Goal: Use online tool/utility: Utilize a website feature to perform a specific function

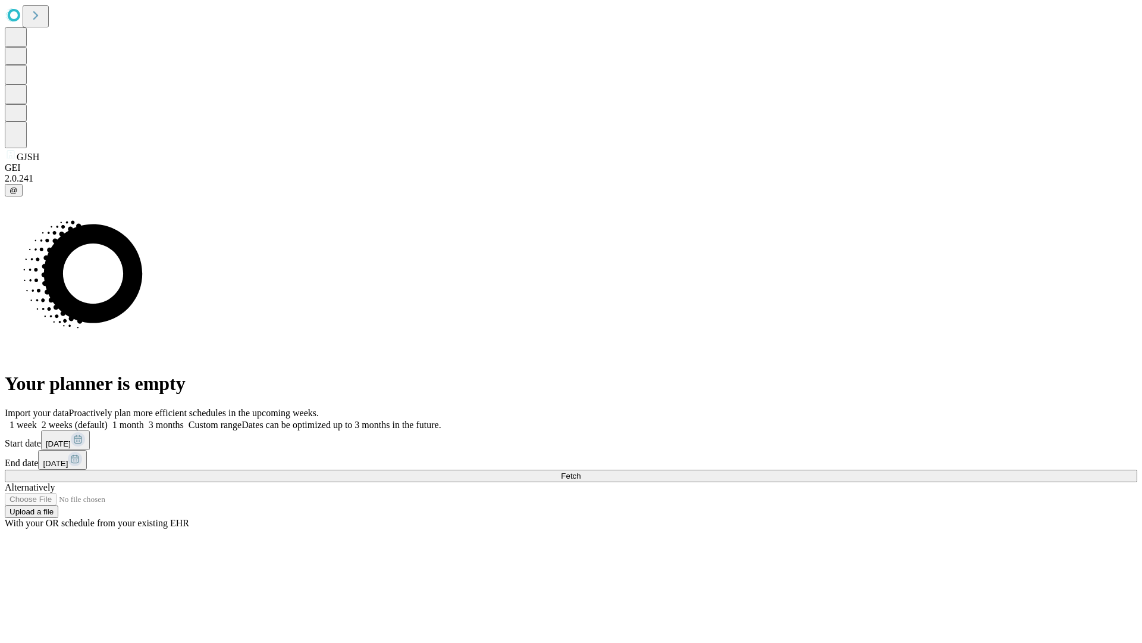
click at [581, 471] on span "Fetch" at bounding box center [571, 475] width 20 height 9
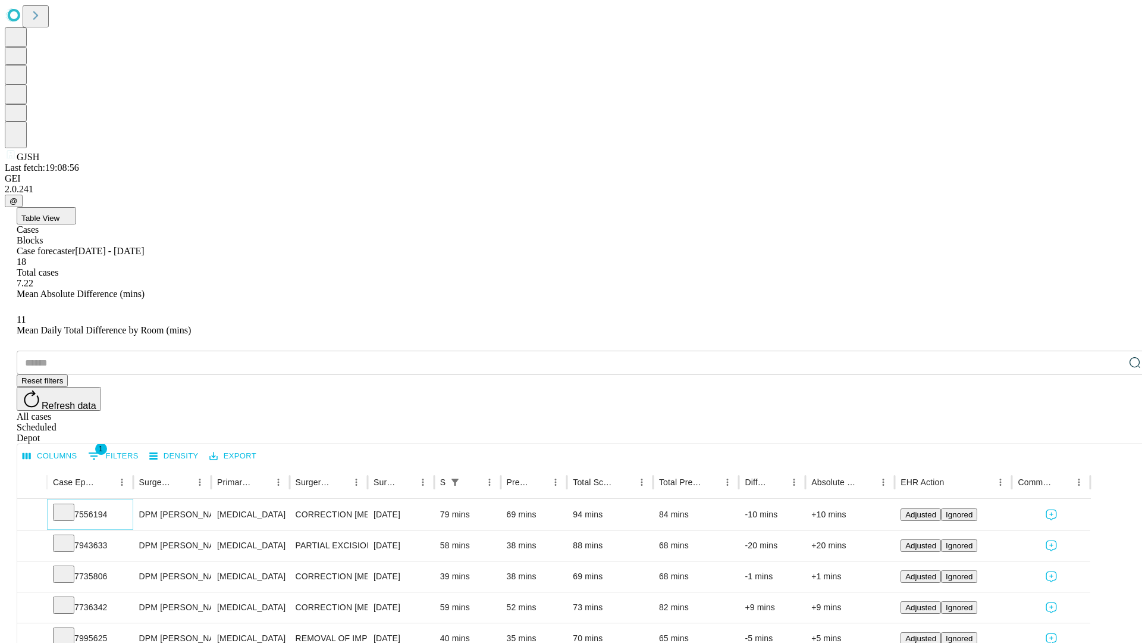
click at [70, 505] on icon at bounding box center [64, 511] width 12 height 12
